Goal: Task Accomplishment & Management: Manage account settings

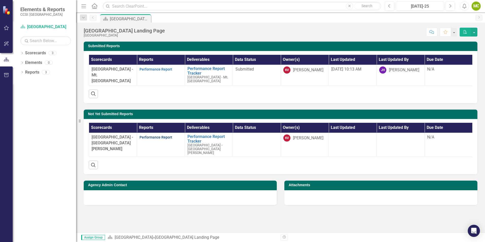
click at [158, 139] on link "Performance Report" at bounding box center [156, 137] width 33 height 4
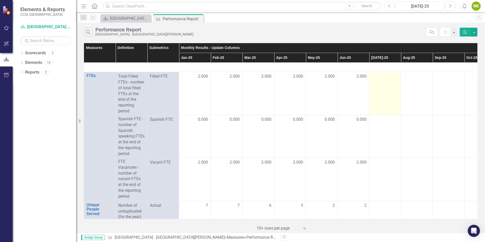
click at [388, 88] on td at bounding box center [385, 93] width 32 height 43
click at [380, 89] on td at bounding box center [385, 93] width 32 height 43
click at [383, 80] on td at bounding box center [385, 93] width 32 height 43
click at [116, 19] on div "[GEOGRAPHIC_DATA] Landing Page" at bounding box center [126, 18] width 33 height 6
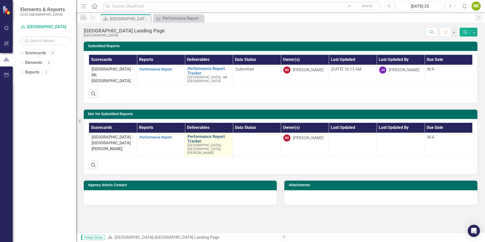
click at [211, 140] on link "Performance Report Tracker" at bounding box center [208, 138] width 43 height 9
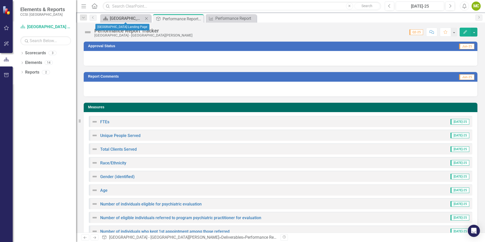
click at [138, 20] on div "[GEOGRAPHIC_DATA] Landing Page" at bounding box center [126, 18] width 33 height 6
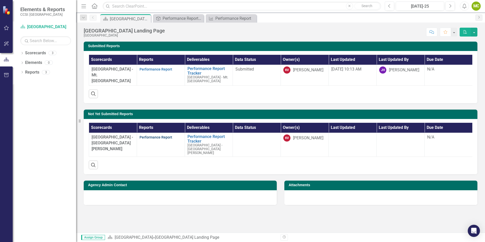
click at [153, 138] on link "Performance Report" at bounding box center [156, 137] width 33 height 4
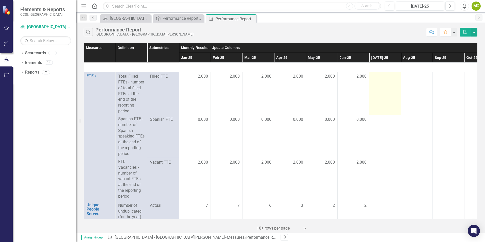
click at [393, 82] on td at bounding box center [385, 93] width 32 height 43
click at [474, 33] on button "button" at bounding box center [474, 32] width 7 height 9
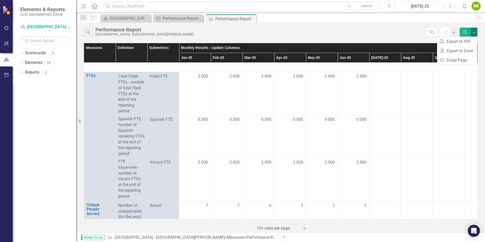
click at [348, 42] on div "Measures Definition Submetrics Monthly Results - Update Columns Supporting Doc …" at bounding box center [280, 137] width 409 height 191
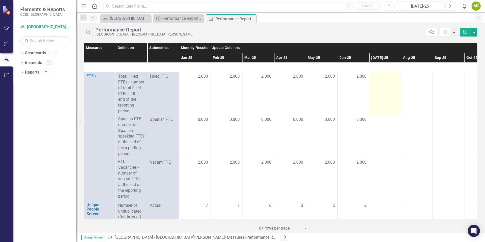
click at [376, 85] on td at bounding box center [385, 93] width 32 height 43
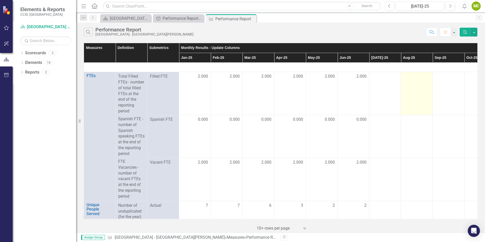
drag, startPoint x: 380, startPoint y: 88, endPoint x: 425, endPoint y: 116, distance: 53.4
click at [380, 88] on td at bounding box center [385, 93] width 32 height 43
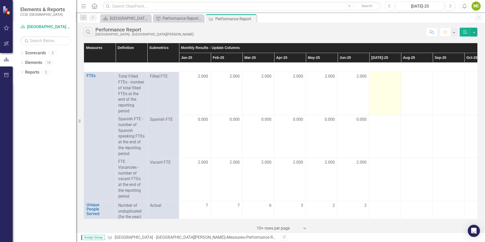
click at [395, 86] on td at bounding box center [385, 93] width 32 height 43
click at [84, 7] on icon "Menu" at bounding box center [83, 5] width 7 height 5
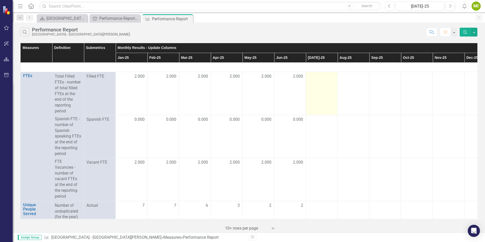
click at [325, 91] on td at bounding box center [322, 93] width 32 height 43
drag, startPoint x: 325, startPoint y: 91, endPoint x: 320, endPoint y: 88, distance: 5.8
click at [320, 88] on td at bounding box center [322, 93] width 32 height 43
click at [320, 86] on td at bounding box center [322, 93] width 32 height 43
click at [320, 80] on td at bounding box center [322, 93] width 32 height 43
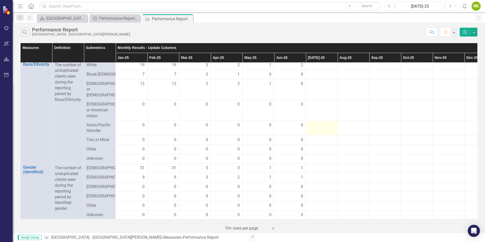
click at [321, 128] on div at bounding box center [322, 125] width 26 height 6
click at [322, 128] on div at bounding box center [322, 125] width 26 height 6
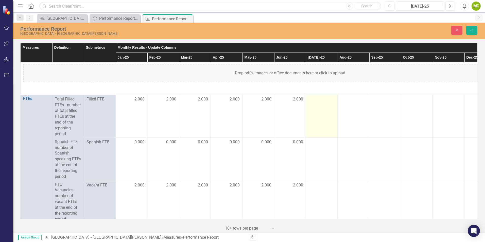
click at [325, 106] on td at bounding box center [322, 116] width 32 height 43
click at [326, 105] on td at bounding box center [322, 116] width 32 height 43
click at [459, 29] on button "Close" at bounding box center [456, 30] width 11 height 9
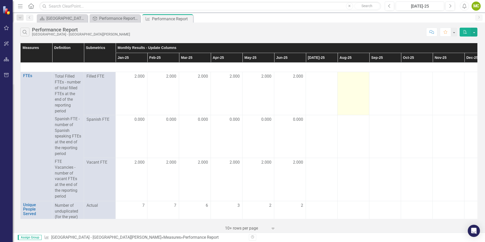
click at [343, 77] on div at bounding box center [353, 77] width 26 height 6
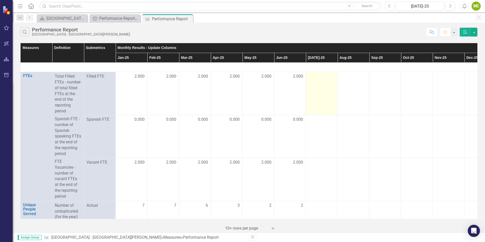
drag, startPoint x: 326, startPoint y: 80, endPoint x: 319, endPoint y: 81, distance: 7.4
click at [324, 80] on td at bounding box center [322, 93] width 32 height 43
click at [319, 81] on td at bounding box center [322, 93] width 32 height 43
click at [88, 81] on td "Filled FTE" at bounding box center [100, 93] width 32 height 43
drag, startPoint x: 88, startPoint y: 81, endPoint x: 103, endPoint y: 79, distance: 14.6
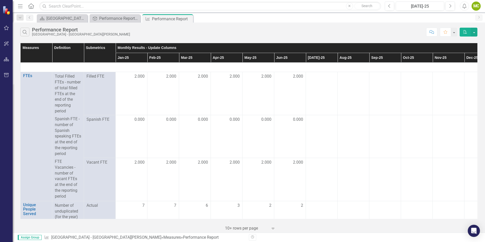
click at [103, 79] on span "Filled FTE" at bounding box center [100, 77] width 26 height 6
click at [33, 17] on link "Previous" at bounding box center [29, 18] width 7 height 6
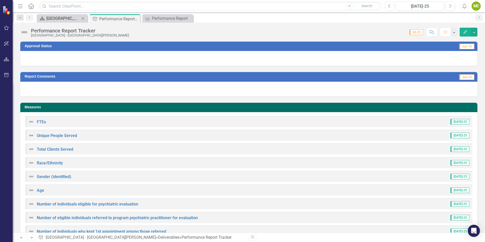
click at [46, 15] on link "Scorecard [GEOGRAPHIC_DATA] Landing Page" at bounding box center [59, 18] width 42 height 6
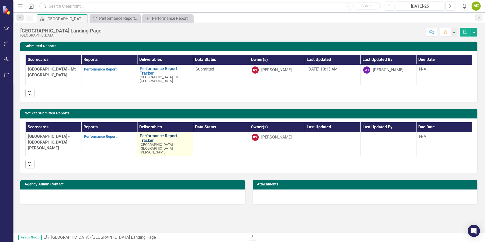
click at [148, 134] on link "Performance Report Tracker" at bounding box center [165, 138] width 50 height 9
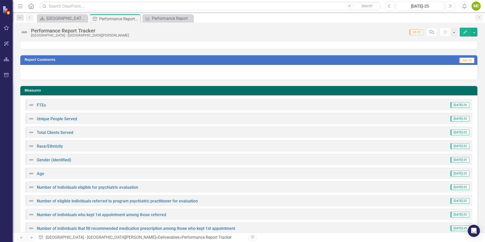
scroll to position [25, 0]
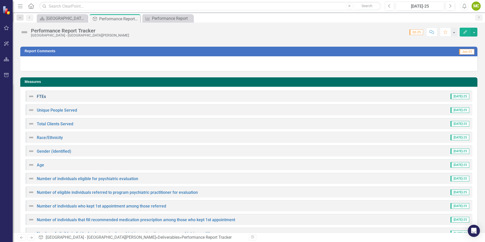
click at [41, 96] on link "FTEs" at bounding box center [41, 96] width 9 height 5
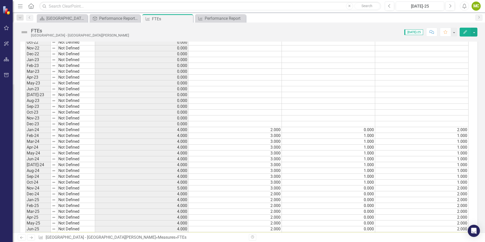
scroll to position [439, 0]
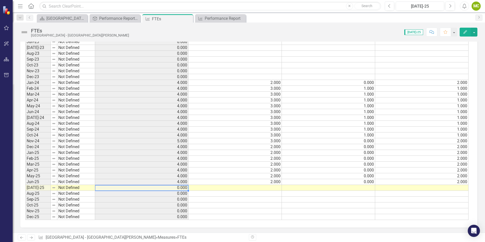
click at [185, 189] on td "0.000" at bounding box center [141, 188] width 93 height 6
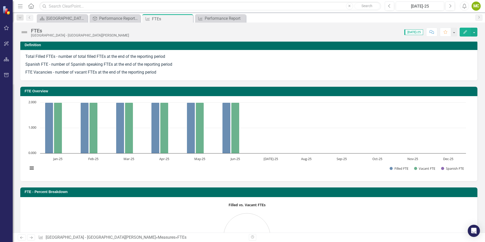
scroll to position [0, 0]
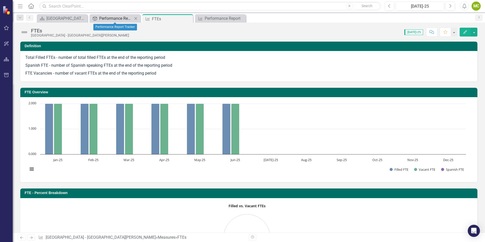
click at [123, 19] on div "Performance Report Tracker" at bounding box center [115, 18] width 33 height 6
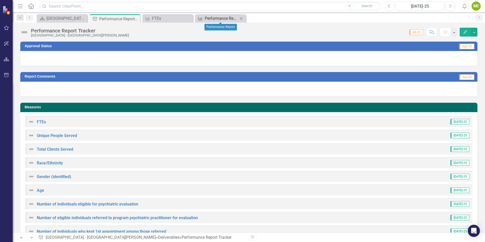
click at [220, 18] on div "Performance Report" at bounding box center [221, 18] width 33 height 6
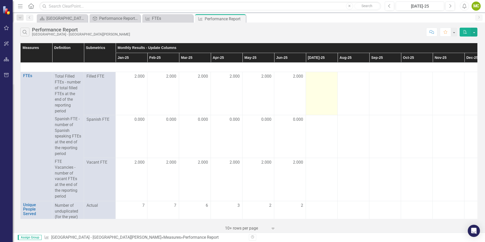
click at [319, 80] on td at bounding box center [322, 93] width 32 height 43
drag, startPoint x: 321, startPoint y: 76, endPoint x: 316, endPoint y: 81, distance: 7.0
click at [316, 81] on td at bounding box center [322, 93] width 32 height 43
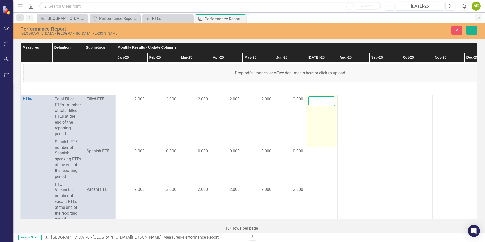
click at [322, 103] on input "number" at bounding box center [322, 100] width 26 height 9
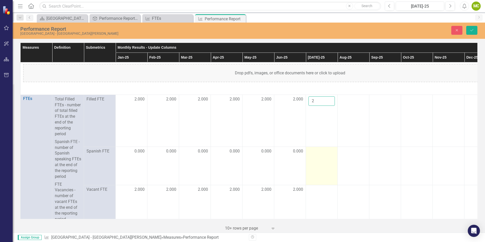
type input "2"
click at [319, 158] on td at bounding box center [322, 166] width 32 height 39
click at [319, 155] on div at bounding box center [322, 151] width 26 height 6
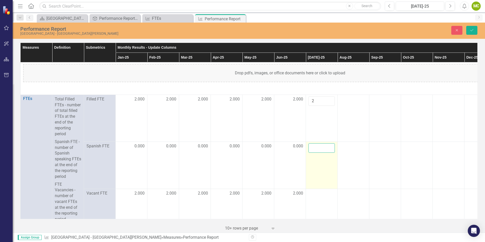
click at [320, 153] on input "number" at bounding box center [322, 147] width 26 height 9
type input "0"
click at [480, 94] on div "Measures Definition Submetrics Monthly Results - Update Columns Supporting Doc …" at bounding box center [249, 136] width 472 height 191
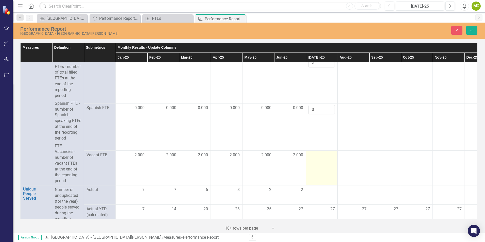
scroll to position [51, 0]
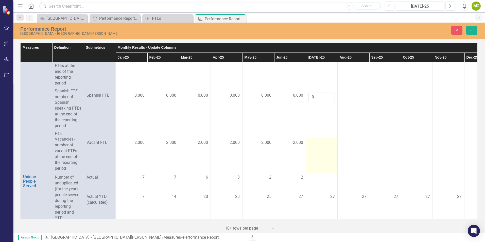
click at [321, 146] on div at bounding box center [322, 143] width 26 height 6
click at [322, 139] on input "number" at bounding box center [322, 136] width 26 height 9
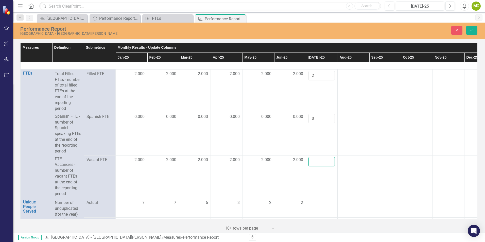
scroll to position [46, 0]
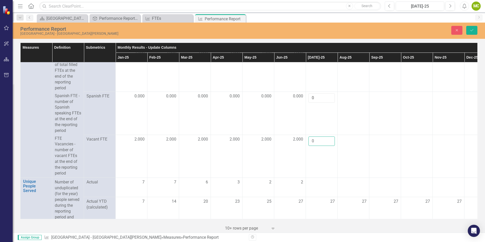
type input "0"
click at [478, 71] on div "Measures Definition Submetrics Monthly Results - Update Columns Supporting Doc …" at bounding box center [249, 136] width 472 height 191
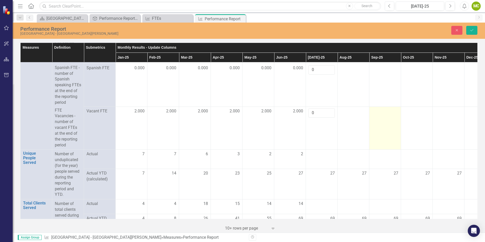
scroll to position [97, 0]
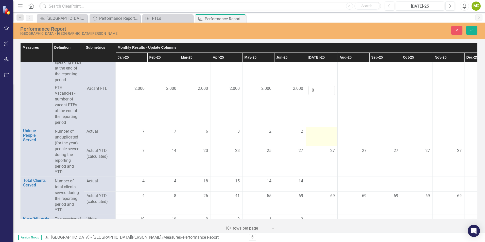
click at [326, 135] on div at bounding box center [322, 132] width 26 height 6
click at [328, 135] on div at bounding box center [322, 132] width 26 height 6
click at [323, 138] on input "number" at bounding box center [322, 133] width 26 height 9
type input "3"
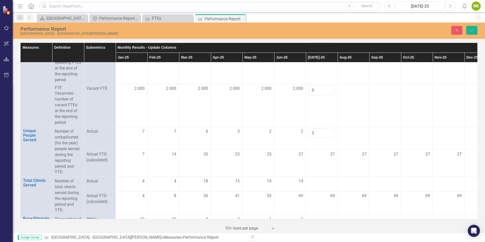
click at [481, 84] on div "Measures Definition Submetrics Monthly Results - Update Columns Supporting Doc …" at bounding box center [249, 136] width 472 height 191
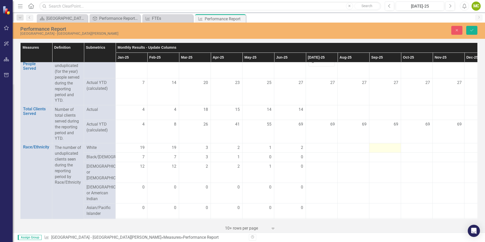
scroll to position [173, 0]
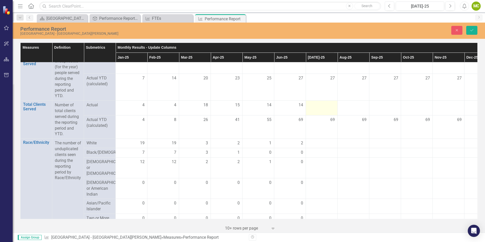
click at [328, 115] on td at bounding box center [322, 108] width 32 height 15
click at [315, 112] on input "number" at bounding box center [322, 106] width 26 height 9
type input "3"
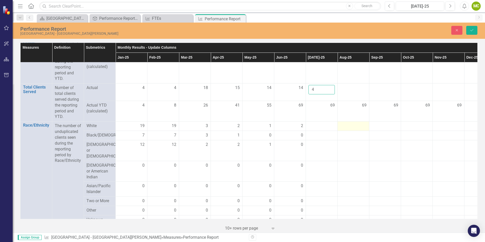
scroll to position [198, 0]
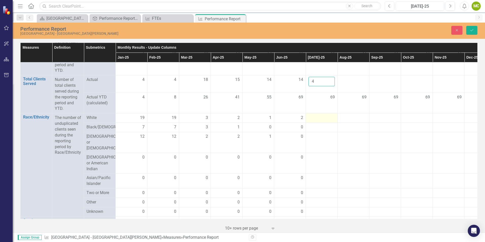
type input "4"
click at [322, 121] on div at bounding box center [322, 118] width 26 height 6
click at [320, 121] on div at bounding box center [322, 118] width 26 height 6
click at [320, 124] on input "number" at bounding box center [322, 119] width 26 height 9
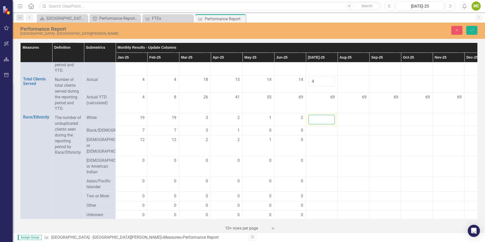
type input "1"
type input "2"
click at [323, 143] on div at bounding box center [322, 140] width 26 height 6
click at [324, 146] on input "number" at bounding box center [322, 141] width 26 height 9
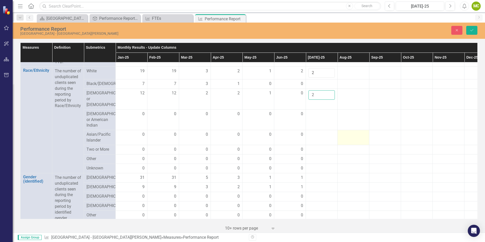
scroll to position [249, 0]
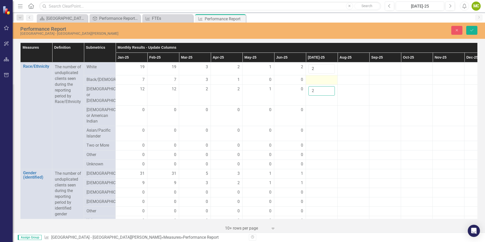
type input "2"
click at [321, 85] on td at bounding box center [322, 79] width 32 height 9
click at [320, 83] on div at bounding box center [322, 80] width 26 height 6
click at [319, 83] on div at bounding box center [322, 80] width 26 height 6
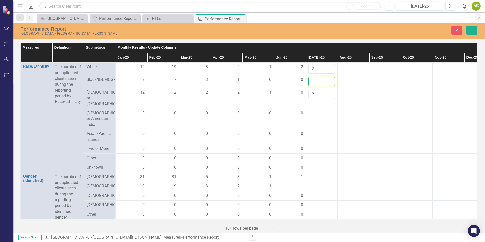
click at [316, 86] on input "number" at bounding box center [322, 81] width 26 height 9
type input "0"
click at [318, 124] on td at bounding box center [322, 119] width 32 height 21
click at [321, 117] on input "number" at bounding box center [322, 114] width 26 height 9
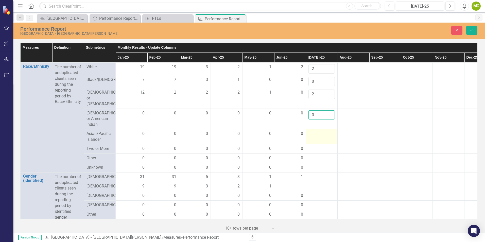
type input "0"
click at [317, 144] on td at bounding box center [322, 136] width 32 height 15
click at [314, 137] on div at bounding box center [322, 134] width 26 height 6
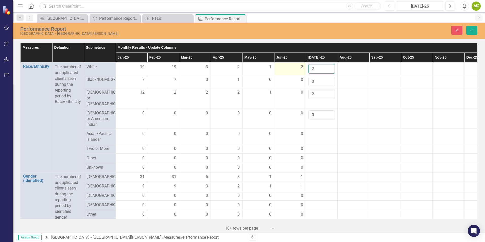
drag, startPoint x: 316, startPoint y: 75, endPoint x: 299, endPoint y: 76, distance: 16.8
click at [299, 75] on tr "Race/Ethnicity Link Open Element The number of unduplicated clients seen during…" at bounding box center [290, 69] width 539 height 13
type input "1"
click at [314, 144] on td at bounding box center [322, 136] width 32 height 15
click at [315, 144] on td at bounding box center [322, 136] width 32 height 15
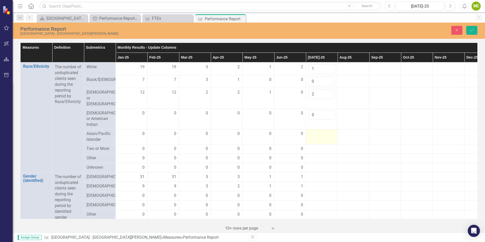
click at [315, 144] on td at bounding box center [322, 136] width 32 height 15
click at [313, 137] on div at bounding box center [322, 134] width 26 height 6
click at [311, 140] on input "number" at bounding box center [322, 135] width 26 height 9
type input "0"
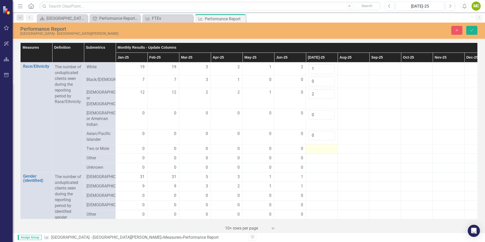
click at [317, 152] on div at bounding box center [322, 149] width 26 height 6
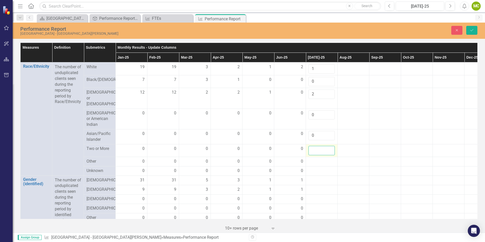
click at [317, 155] on input "number" at bounding box center [322, 150] width 26 height 9
type input "0"
click at [318, 165] on div at bounding box center [322, 162] width 26 height 6
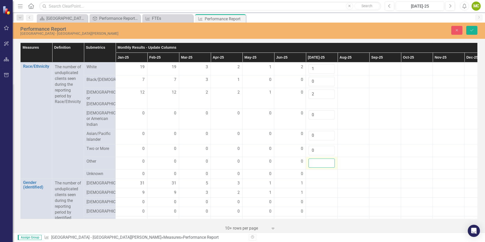
click at [316, 168] on input "number" at bounding box center [322, 163] width 26 height 9
type input "0"
click at [319, 177] on div at bounding box center [322, 174] width 26 height 6
click at [319, 180] on input "number" at bounding box center [322, 175] width 26 height 9
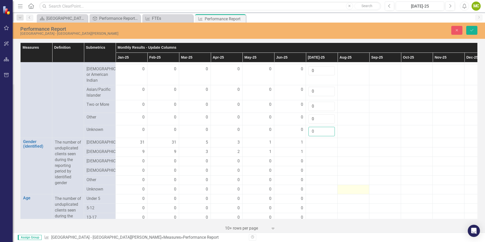
scroll to position [300, 0]
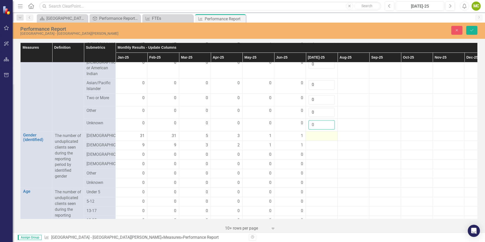
type input "0"
click at [324, 139] on div at bounding box center [322, 136] width 26 height 6
click at [319, 139] on div at bounding box center [322, 136] width 26 height 6
click at [315, 142] on input "number" at bounding box center [322, 137] width 26 height 9
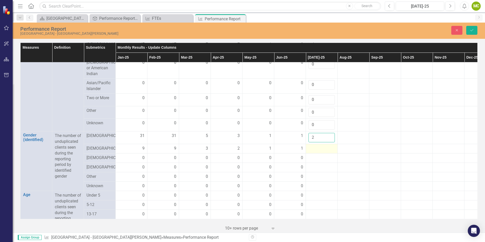
type input "2"
click at [320, 152] on div at bounding box center [322, 149] width 26 height 6
click at [319, 155] on input "number" at bounding box center [322, 150] width 26 height 9
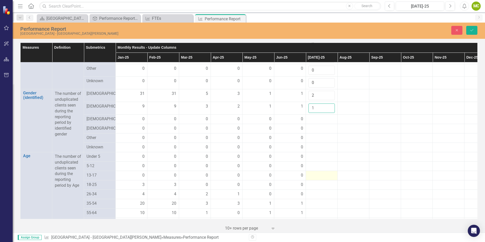
scroll to position [350, 0]
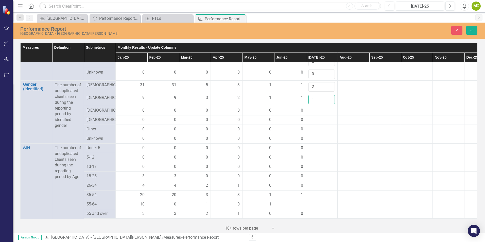
type input "1"
click at [312, 114] on div at bounding box center [322, 111] width 26 height 6
click at [313, 114] on div at bounding box center [322, 111] width 26 height 6
drag, startPoint x: 314, startPoint y: 120, endPoint x: 317, endPoint y: 122, distance: 3.7
click at [315, 114] on div at bounding box center [322, 111] width 26 height 6
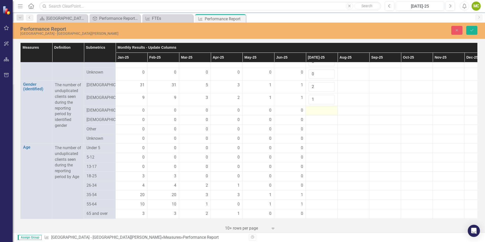
click at [317, 114] on div at bounding box center [322, 111] width 26 height 6
click at [316, 117] on input "number" at bounding box center [322, 112] width 26 height 9
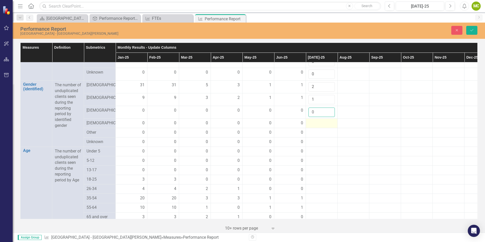
type input "0"
click at [316, 126] on div at bounding box center [322, 123] width 26 height 6
click at [314, 130] on input "number" at bounding box center [322, 124] width 26 height 9
type input "0"
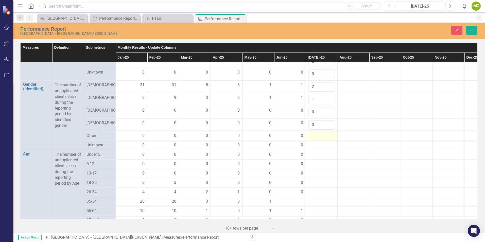
click at [317, 139] on div at bounding box center [322, 136] width 26 height 6
click at [316, 142] on input "number" at bounding box center [322, 137] width 26 height 9
type input "0"
click at [317, 151] on div at bounding box center [322, 148] width 26 height 6
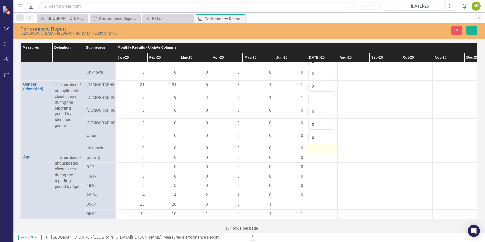
click at [317, 151] on div at bounding box center [322, 148] width 26 height 6
click at [317, 155] on input "number" at bounding box center [322, 149] width 26 height 9
type input "0"
click at [318, 164] on div at bounding box center [322, 161] width 26 height 6
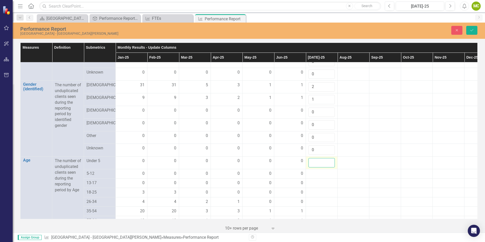
click at [317, 167] on input "number" at bounding box center [322, 162] width 26 height 9
type input "0"
click at [313, 177] on div at bounding box center [322, 174] width 26 height 6
click at [321, 180] on input "number" at bounding box center [322, 175] width 26 height 9
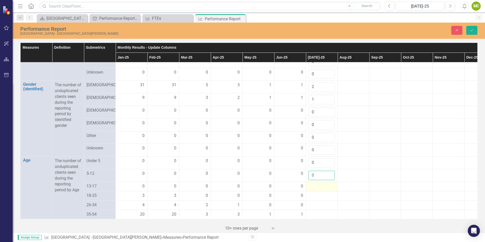
type input "0"
click at [319, 190] on div at bounding box center [322, 186] width 26 height 6
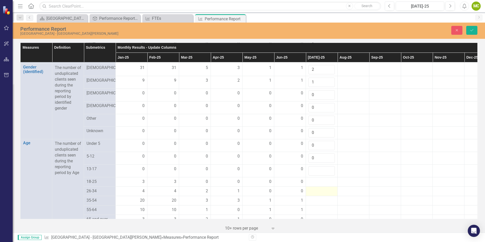
scroll to position [376, 0]
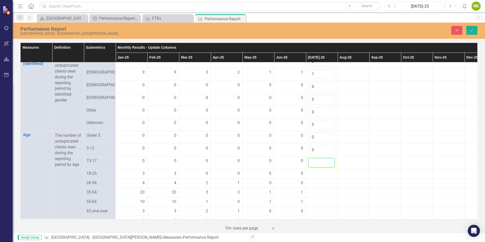
click at [318, 167] on input "number" at bounding box center [322, 162] width 26 height 9
type input "0"
click at [314, 177] on div at bounding box center [322, 174] width 26 height 6
click at [314, 180] on input "number" at bounding box center [322, 175] width 26 height 9
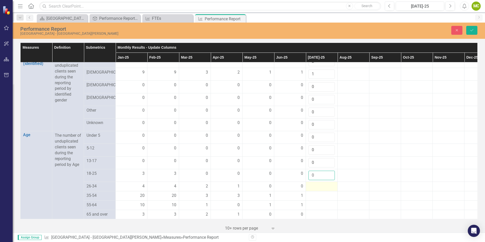
type input "0"
click at [317, 190] on div at bounding box center [322, 186] width 26 height 6
click at [316, 193] on input "number" at bounding box center [322, 187] width 26 height 9
type input "-1"
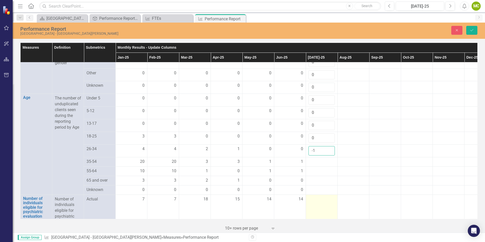
scroll to position [401, 0]
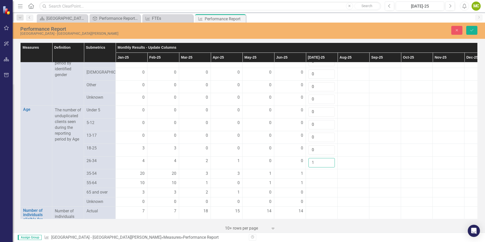
type input "1"
click at [317, 177] on div at bounding box center [322, 174] width 26 height 6
click at [314, 180] on input "number" at bounding box center [322, 175] width 26 height 9
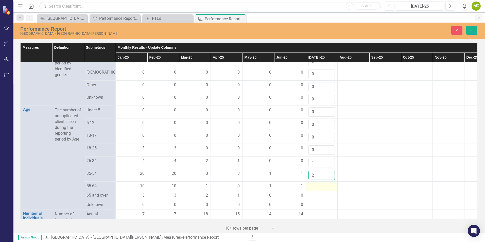
type input "2"
click at [318, 189] on div at bounding box center [322, 186] width 26 height 6
click at [319, 189] on div at bounding box center [322, 186] width 26 height 6
click at [316, 193] on input "number" at bounding box center [322, 187] width 26 height 9
type input "0"
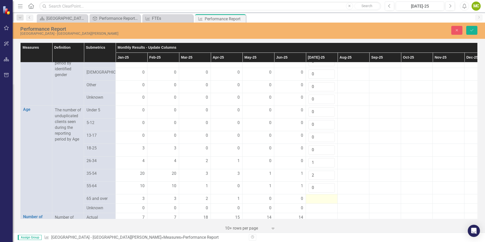
click at [318, 202] on div at bounding box center [322, 199] width 26 height 6
click at [317, 205] on input "number" at bounding box center [322, 200] width 26 height 9
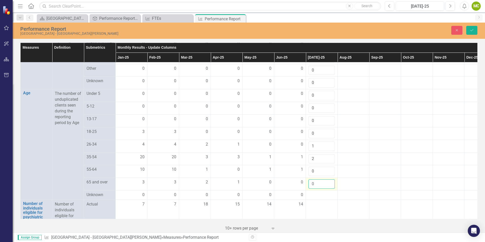
scroll to position [427, 0]
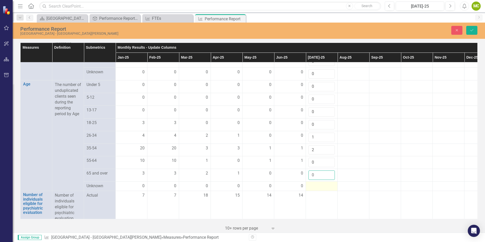
type input "0"
click at [320, 189] on div at bounding box center [322, 186] width 26 height 6
click at [314, 193] on input "number" at bounding box center [322, 187] width 26 height 9
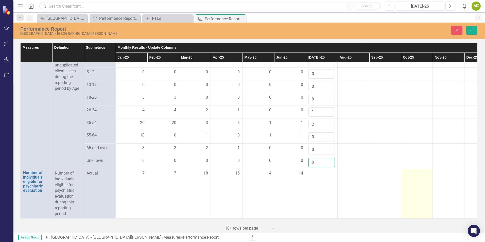
scroll to position [477, 0]
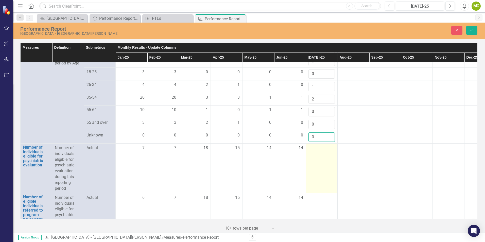
type input "0"
click at [317, 163] on td at bounding box center [322, 168] width 32 height 50
click at [316, 155] on input "number" at bounding box center [322, 149] width 26 height 9
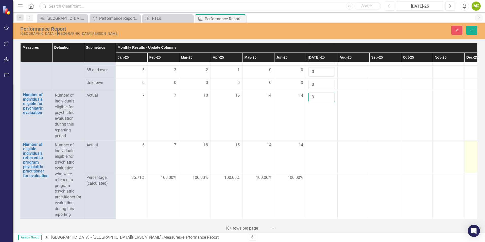
scroll to position [539, 0]
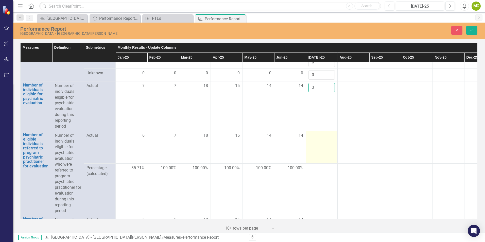
type input "3"
click at [319, 139] on div at bounding box center [322, 136] width 26 height 6
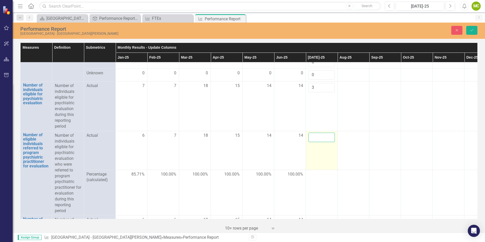
click at [312, 142] on input "number" at bounding box center [322, 137] width 26 height 9
type input "4"
type input "3"
click at [60, 180] on p "Number of individuals eligible for psychiatric evaluation who were referred to …" at bounding box center [68, 173] width 26 height 81
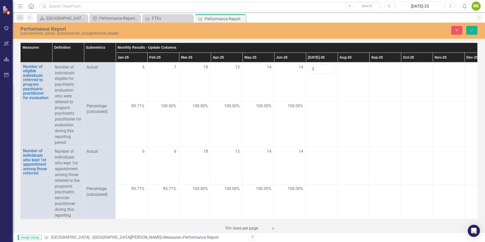
scroll to position [616, 0]
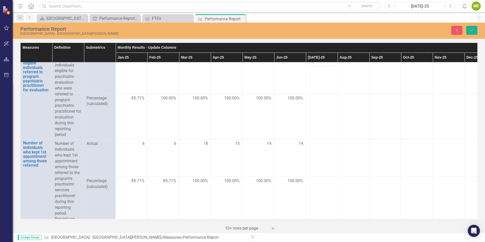
click at [76, 174] on p "Number of individuals who kept 1st appointment among those referred to the prog…" at bounding box center [68, 187] width 26 height 93
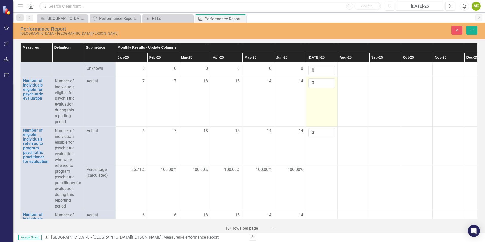
scroll to position [539, 0]
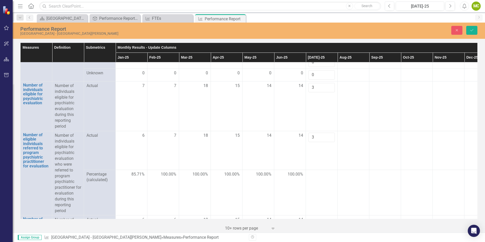
click at [78, 174] on p "Number of individuals eligible for psychiatric evaluation who were referred to …" at bounding box center [68, 173] width 26 height 81
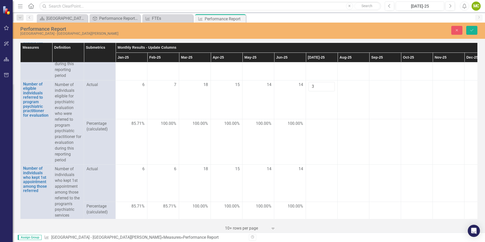
scroll to position [616, 0]
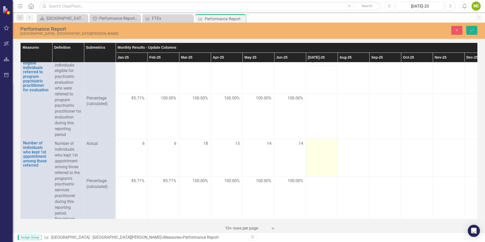
click at [320, 156] on td at bounding box center [322, 157] width 32 height 37
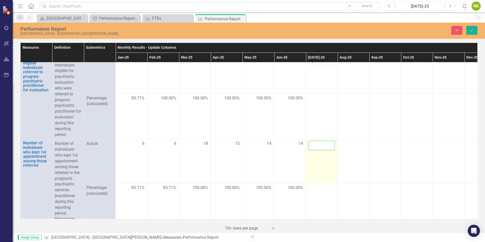
click at [314, 150] on input "number" at bounding box center [322, 145] width 26 height 9
type input "2"
type input "1"
click at [92, 165] on td "Actual" at bounding box center [100, 161] width 32 height 44
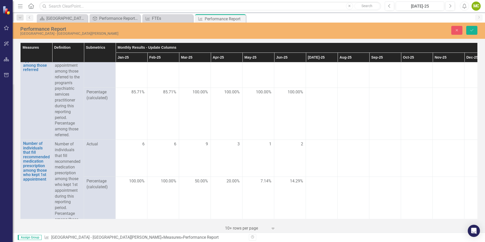
scroll to position [717, 0]
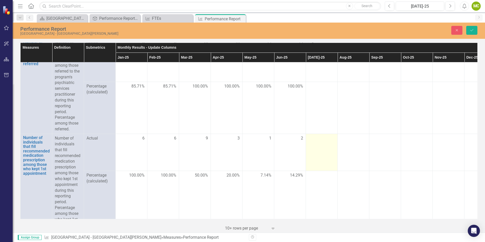
click at [319, 150] on td at bounding box center [322, 152] width 32 height 37
click at [320, 150] on td at bounding box center [322, 152] width 32 height 37
click at [321, 145] on input "number" at bounding box center [322, 139] width 26 height 9
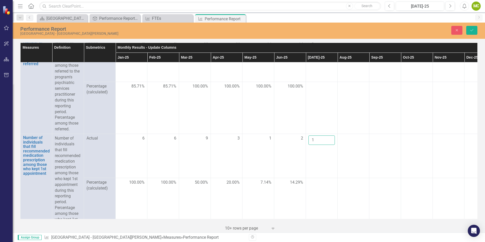
type input "1"
click at [64, 187] on p "Number of individuals that fill recommended medication prescription among those…" at bounding box center [68, 181] width 26 height 93
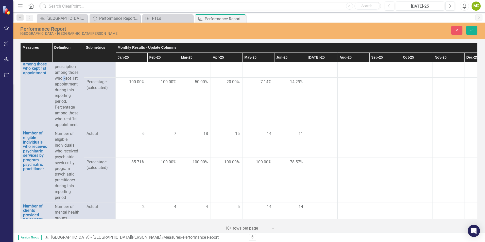
scroll to position [818, 0]
click at [316, 145] on td at bounding box center [322, 142] width 32 height 28
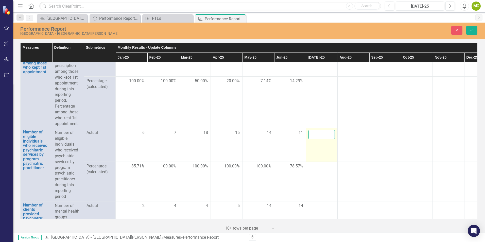
click at [326, 139] on input "number" at bounding box center [322, 134] width 26 height 9
type input "1"
click at [97, 201] on td "Percentage (calculated)" at bounding box center [100, 181] width 32 height 39
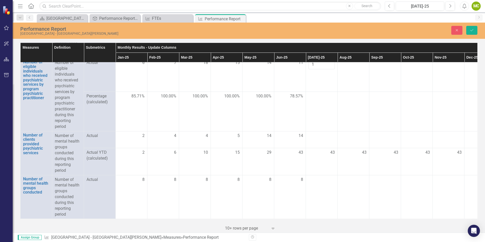
scroll to position [895, 0]
click at [320, 139] on div at bounding box center [322, 136] width 26 height 6
click at [322, 138] on div at bounding box center [322, 136] width 26 height 6
click at [318, 140] on input "number" at bounding box center [322, 137] width 26 height 9
type input "10"
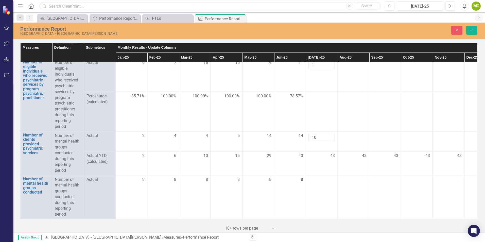
click at [97, 172] on td "Actual YTD (calculated)" at bounding box center [100, 163] width 32 height 24
click at [330, 182] on td at bounding box center [322, 197] width 32 height 44
click at [321, 179] on input "number" at bounding box center [322, 181] width 26 height 9
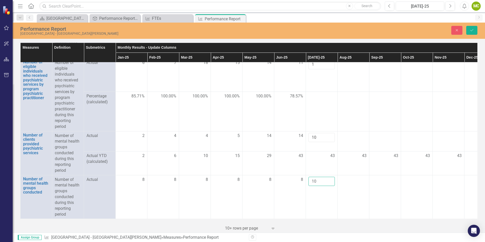
type input "10"
click at [93, 195] on td "Actual" at bounding box center [100, 197] width 32 height 44
click at [473, 31] on icon "Save" at bounding box center [472, 30] width 5 height 4
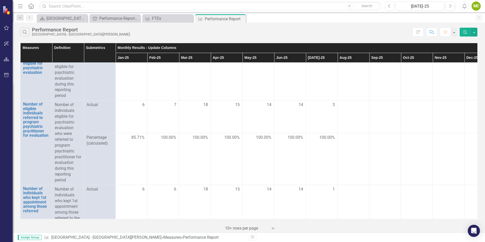
scroll to position [507, 0]
